Goal: Entertainment & Leisure: Consume media (video, audio)

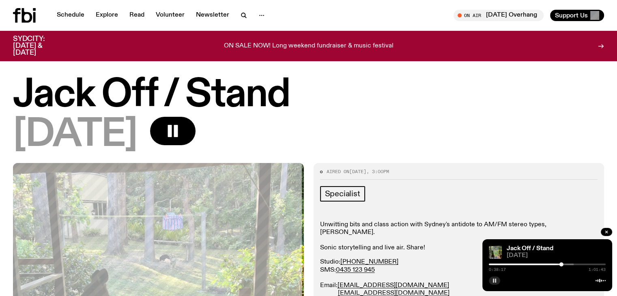
click at [497, 282] on button "button" at bounding box center [494, 281] width 11 height 8
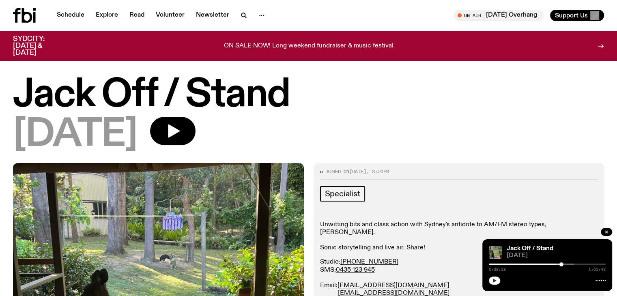
click at [493, 282] on icon "button" at bounding box center [494, 280] width 5 height 5
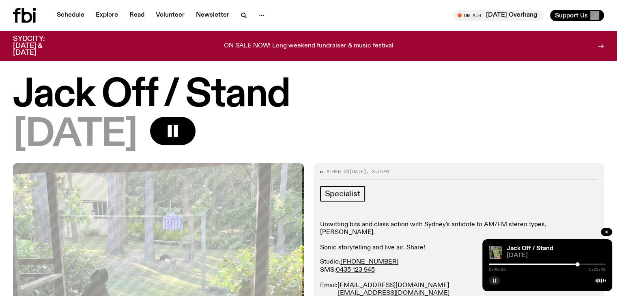
click at [496, 282] on rect "button" at bounding box center [495, 281] width 1 height 4
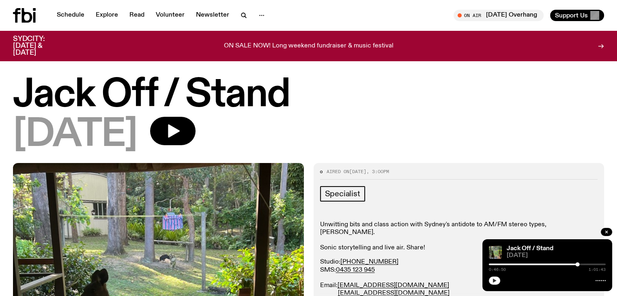
click at [496, 283] on button "button" at bounding box center [494, 281] width 11 height 8
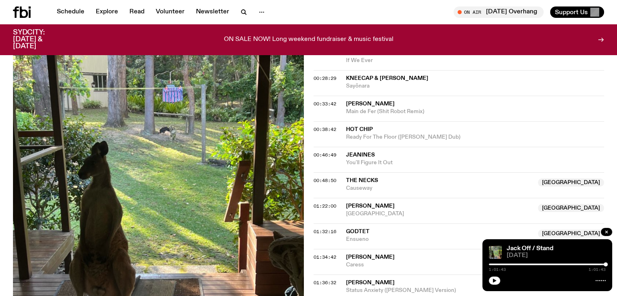
scroll to position [484, 0]
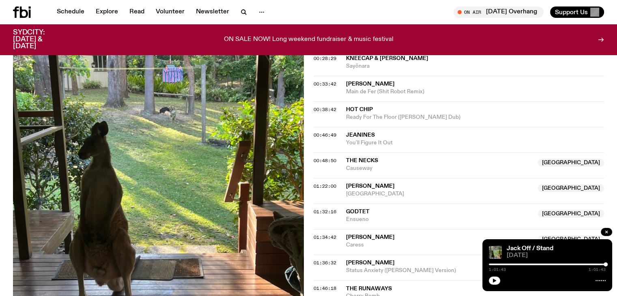
click at [368, 158] on span "The Necks" at bounding box center [362, 161] width 32 height 6
click at [330, 160] on span "00:48:50" at bounding box center [325, 160] width 23 height 6
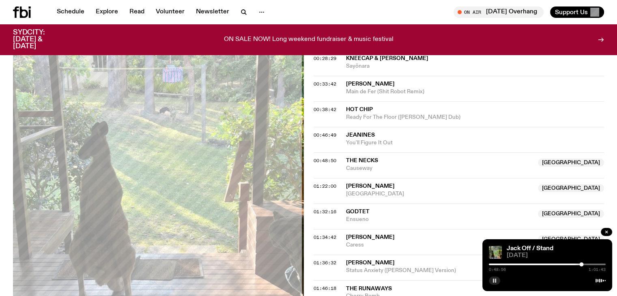
click at [495, 281] on rect "button" at bounding box center [495, 281] width 1 height 4
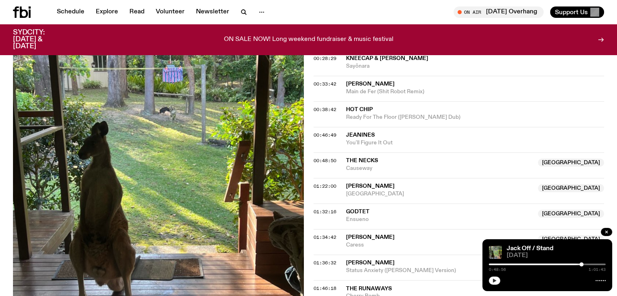
click at [363, 183] on span "[PERSON_NAME]" at bounding box center [370, 186] width 49 height 6
click at [323, 186] on span "01:22:00" at bounding box center [325, 186] width 23 height 6
click at [497, 280] on button "button" at bounding box center [494, 281] width 11 height 8
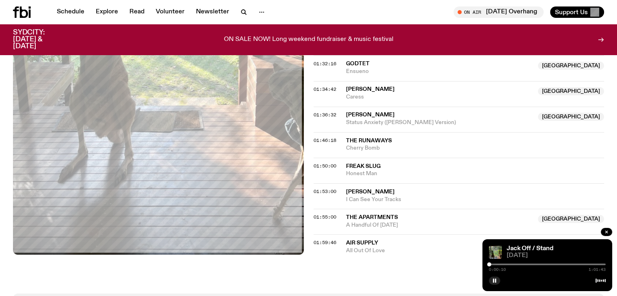
scroll to position [646, 0]
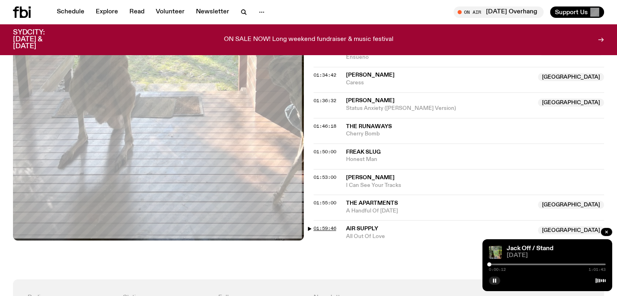
click at [329, 228] on span "01:59:46" at bounding box center [325, 228] width 23 height 6
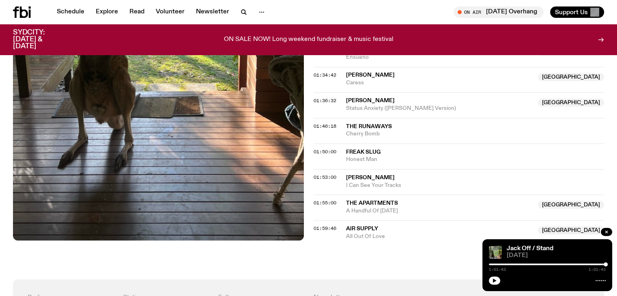
click at [314, 228] on span "01:59:46" at bounding box center [325, 228] width 23 height 6
